Goal: Navigation & Orientation: Go to known website

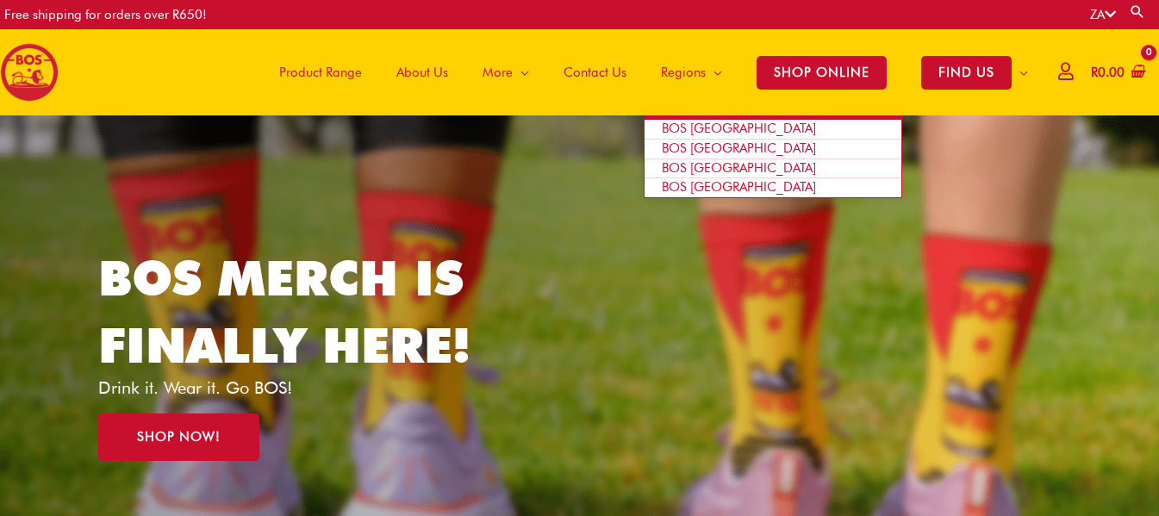
click at [722, 172] on span "BOS [GEOGRAPHIC_DATA]" at bounding box center [739, 168] width 154 height 16
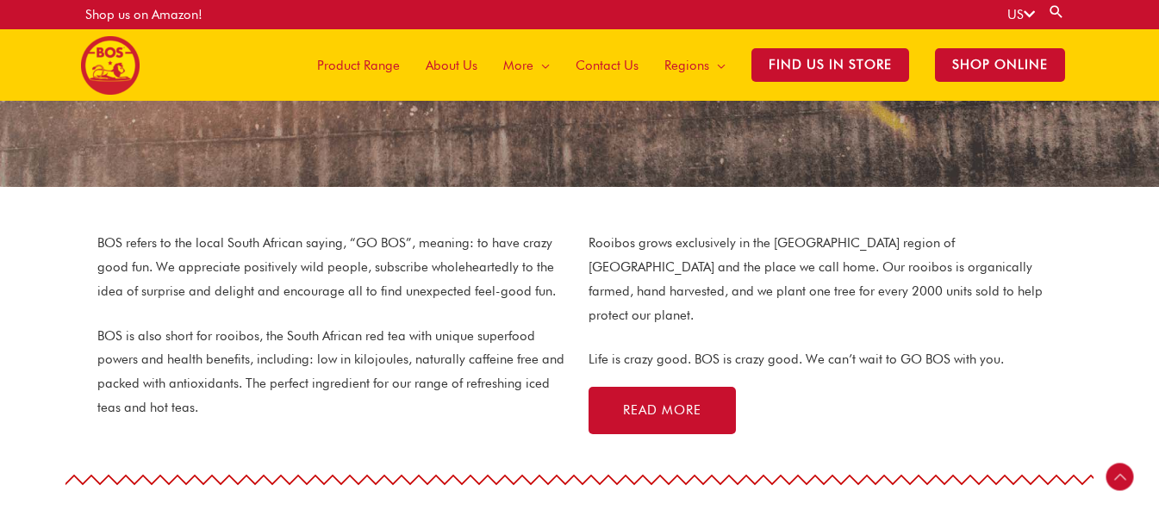
scroll to position [86, 0]
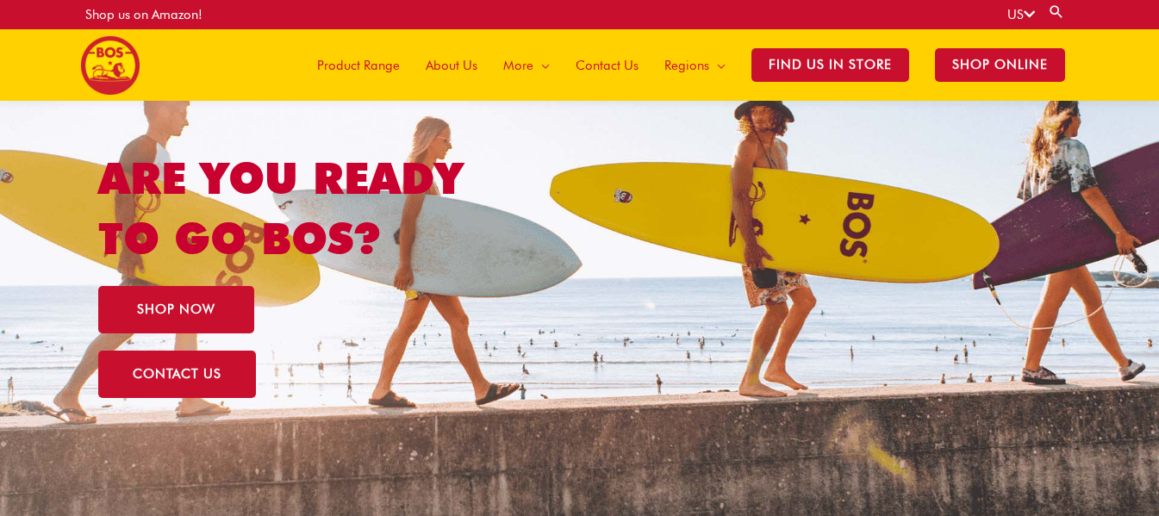
click at [357, 58] on span "Product Range" at bounding box center [358, 66] width 83 height 52
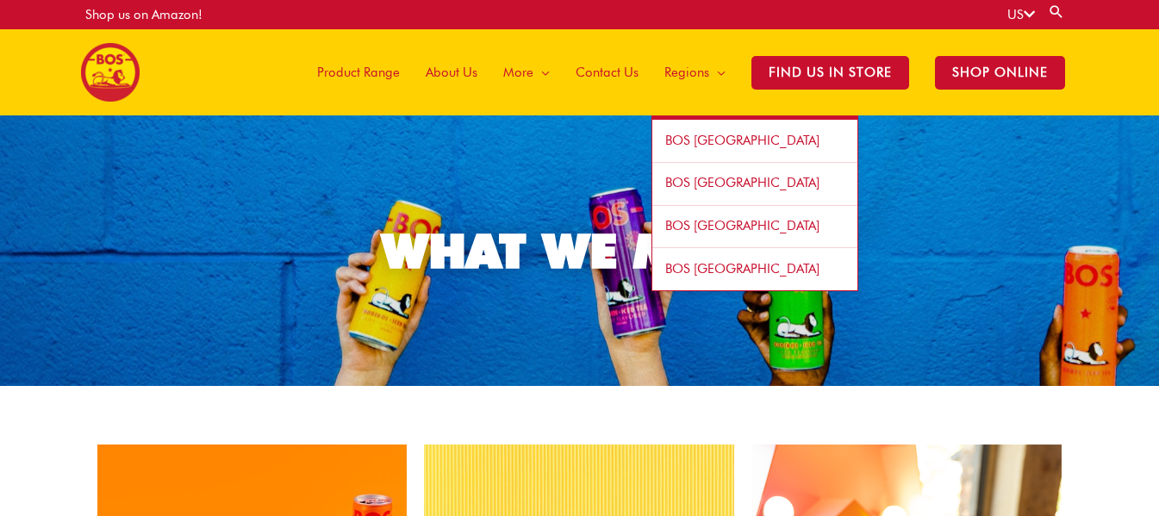
click at [722, 263] on span "BOS [GEOGRAPHIC_DATA]" at bounding box center [742, 269] width 154 height 16
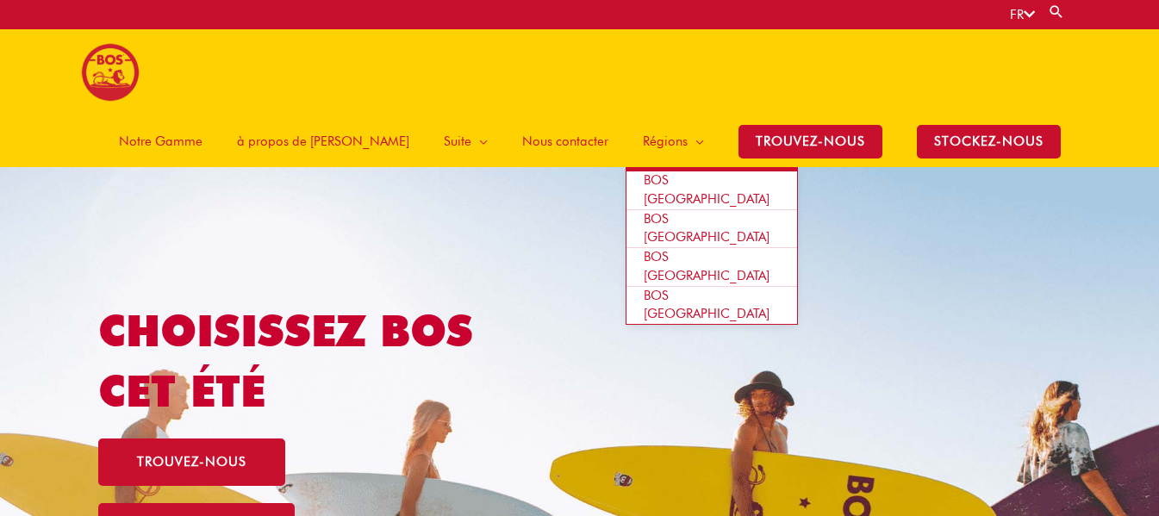
click at [701, 249] on span "BOS [GEOGRAPHIC_DATA]" at bounding box center [707, 266] width 126 height 34
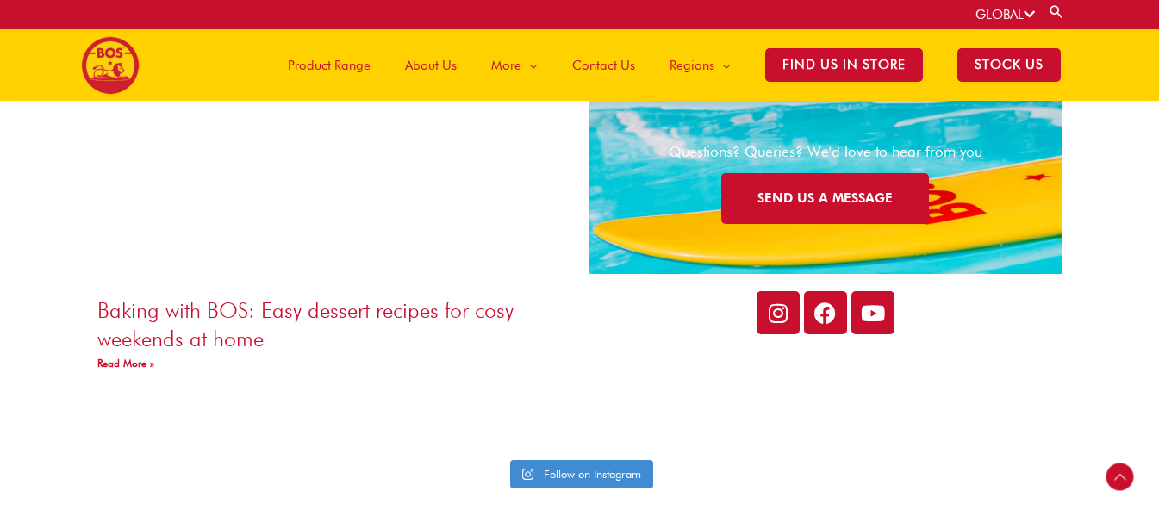
scroll to position [4328, 0]
